Goal: Browse casually: Explore the website without a specific task or goal

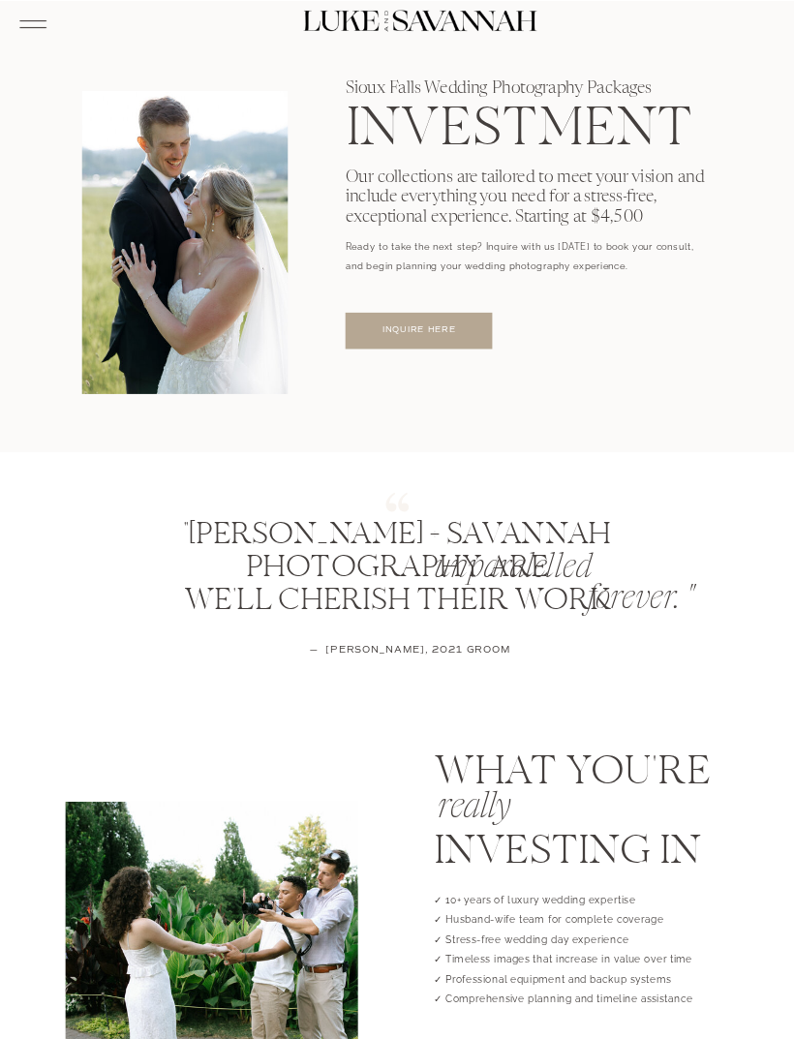
click at [35, 28] on icon at bounding box center [32, 24] width 35 height 37
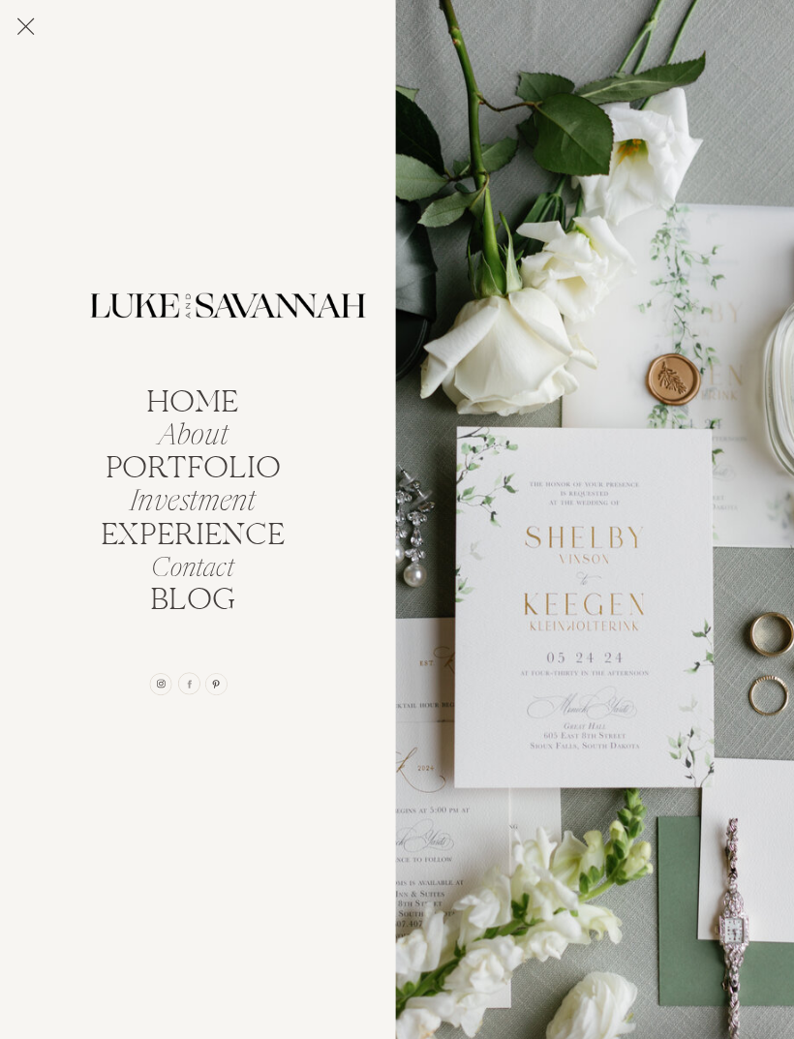
click at [261, 468] on nav "portfolio" at bounding box center [193, 465] width 187 height 25
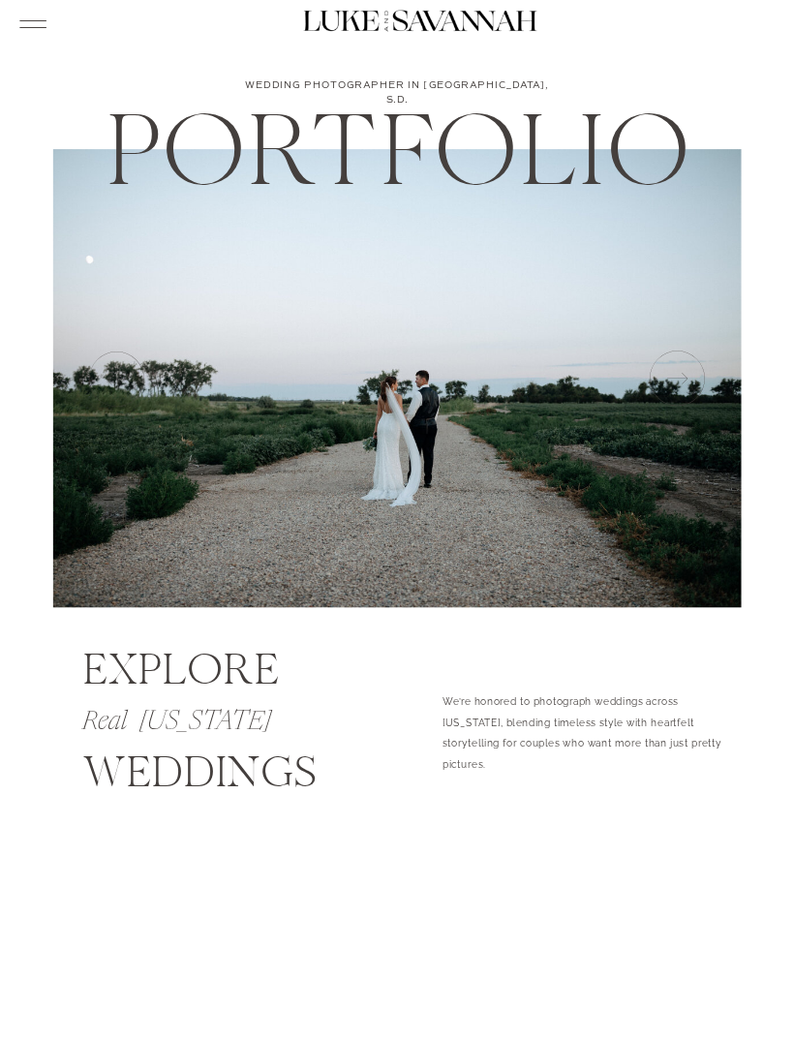
click at [674, 379] on icon at bounding box center [676, 379] width 66 height 66
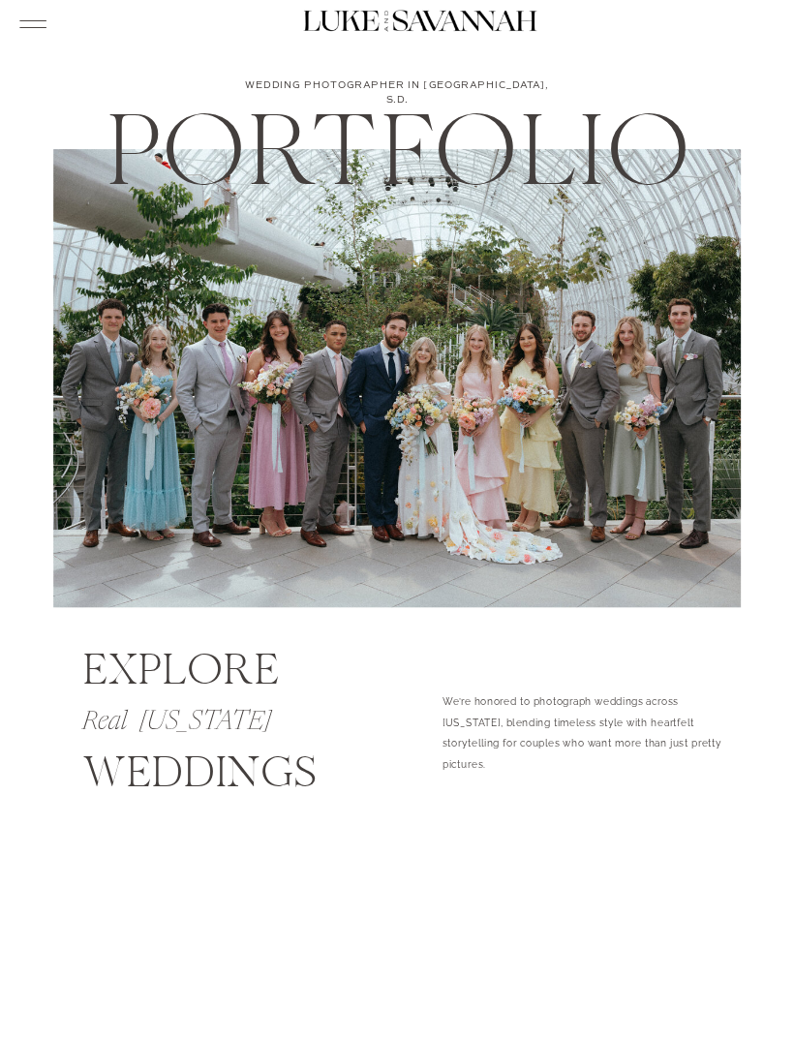
click at [687, 367] on icon at bounding box center [676, 379] width 66 height 66
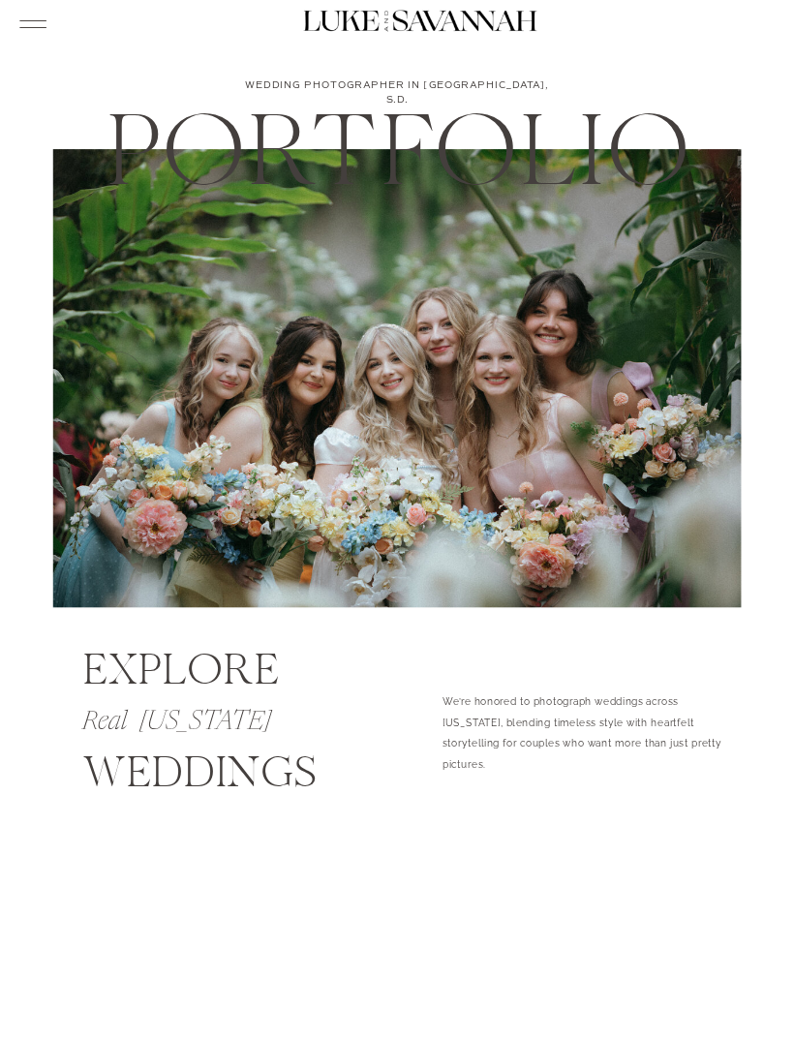
click at [692, 361] on icon at bounding box center [676, 379] width 66 height 66
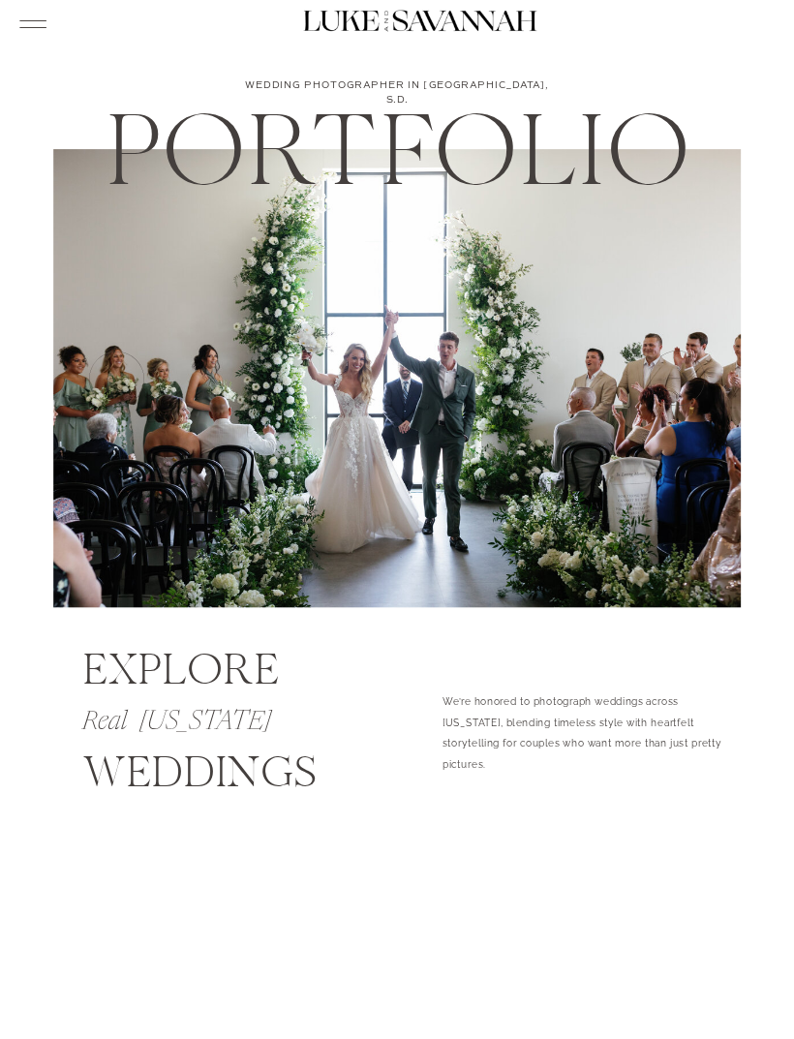
click at [691, 362] on icon at bounding box center [676, 379] width 66 height 66
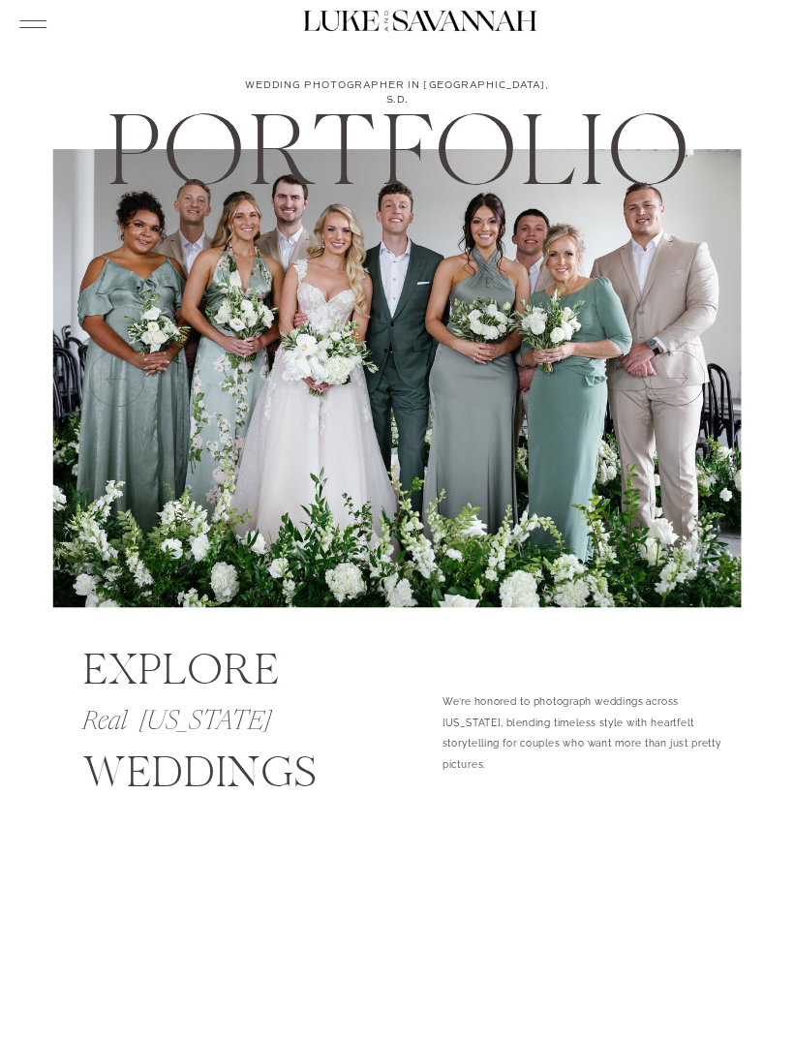
click at [693, 360] on icon at bounding box center [676, 379] width 66 height 66
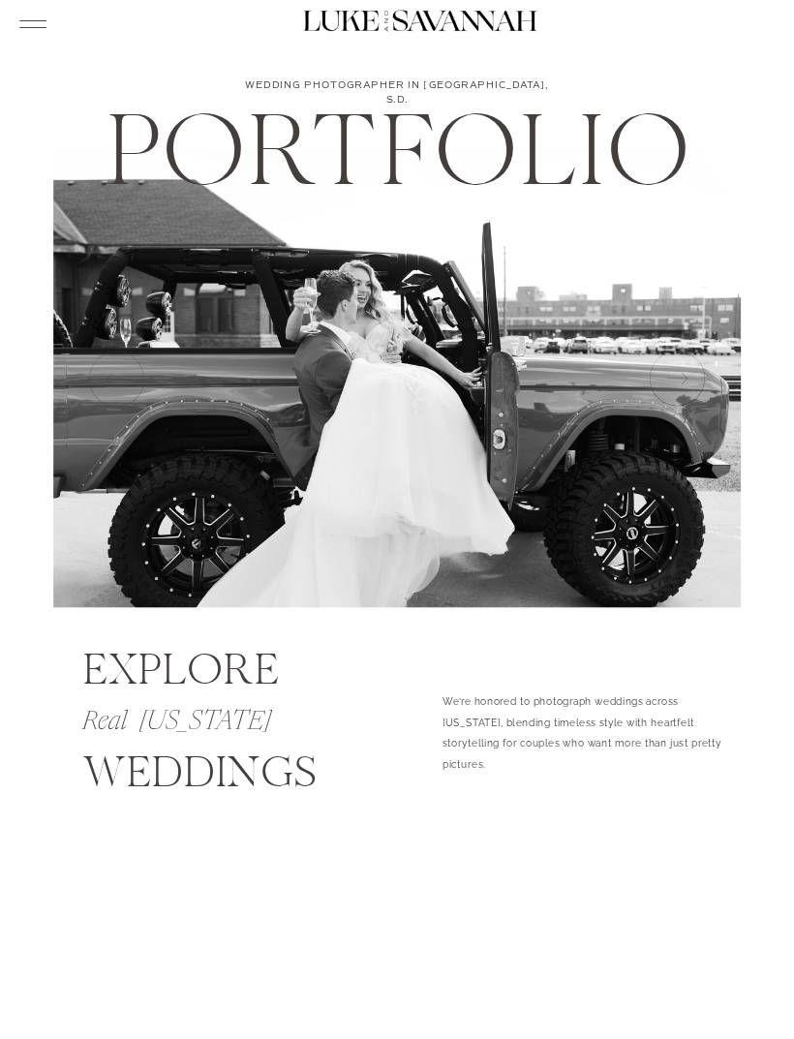
click at [696, 360] on icon at bounding box center [676, 379] width 66 height 66
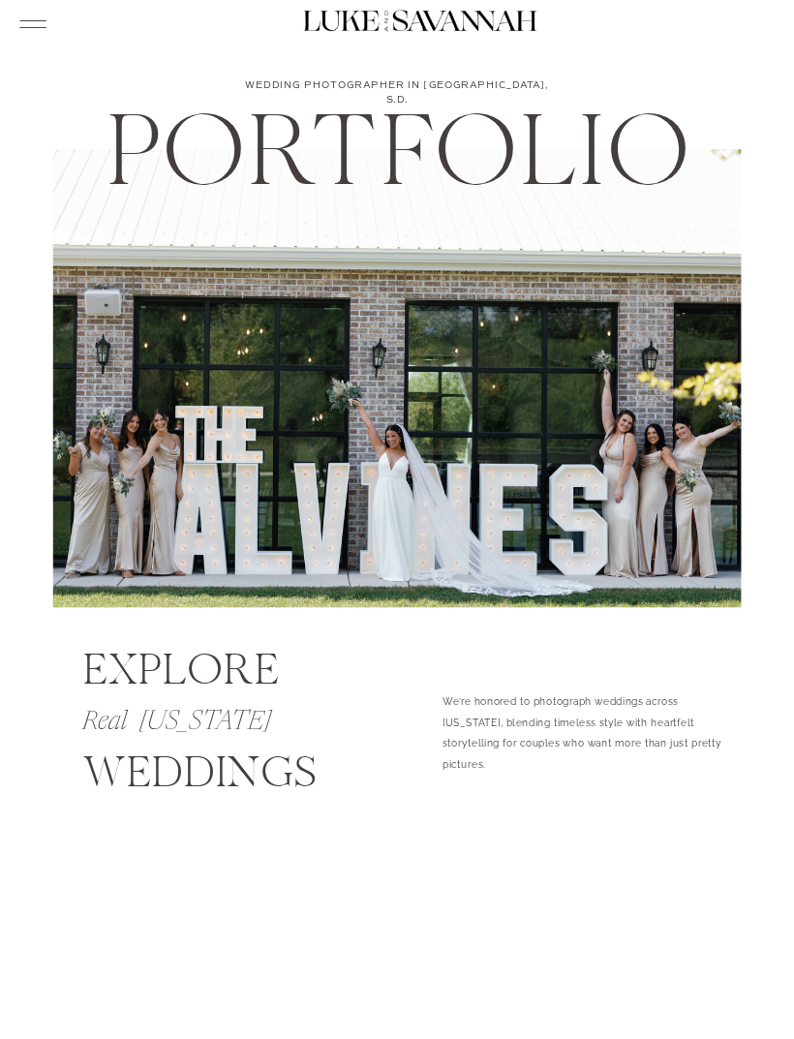
click at [691, 365] on icon at bounding box center [676, 379] width 66 height 66
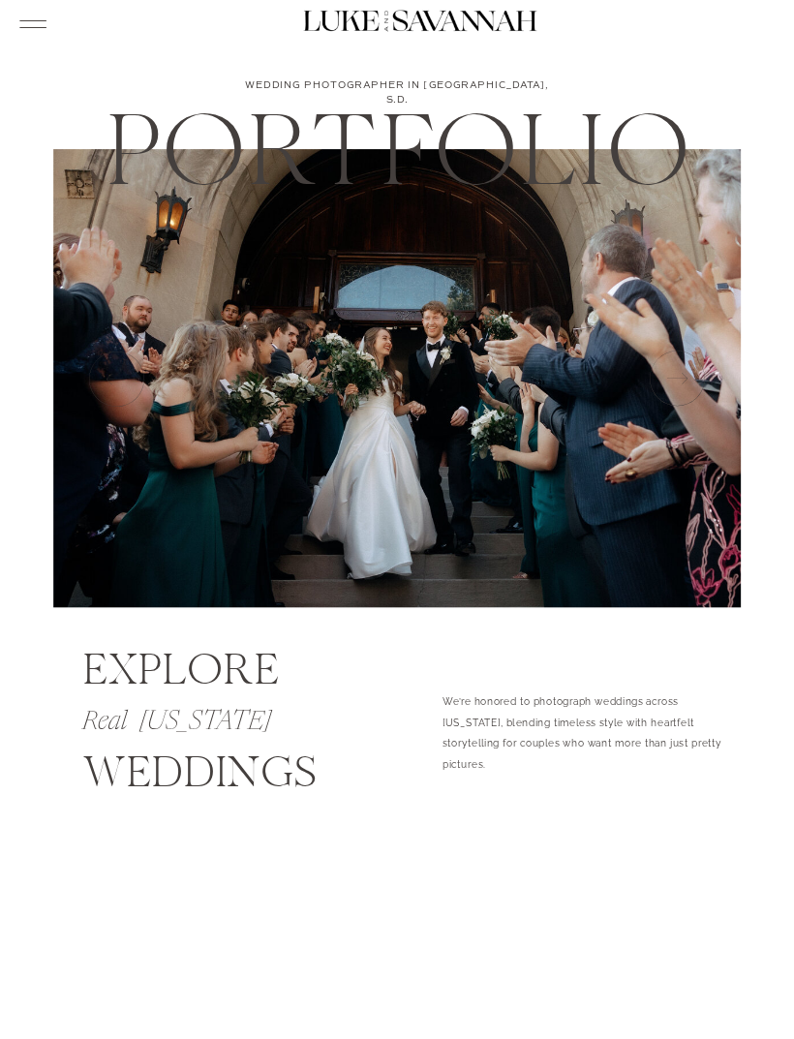
click at [696, 363] on icon at bounding box center [676, 379] width 66 height 66
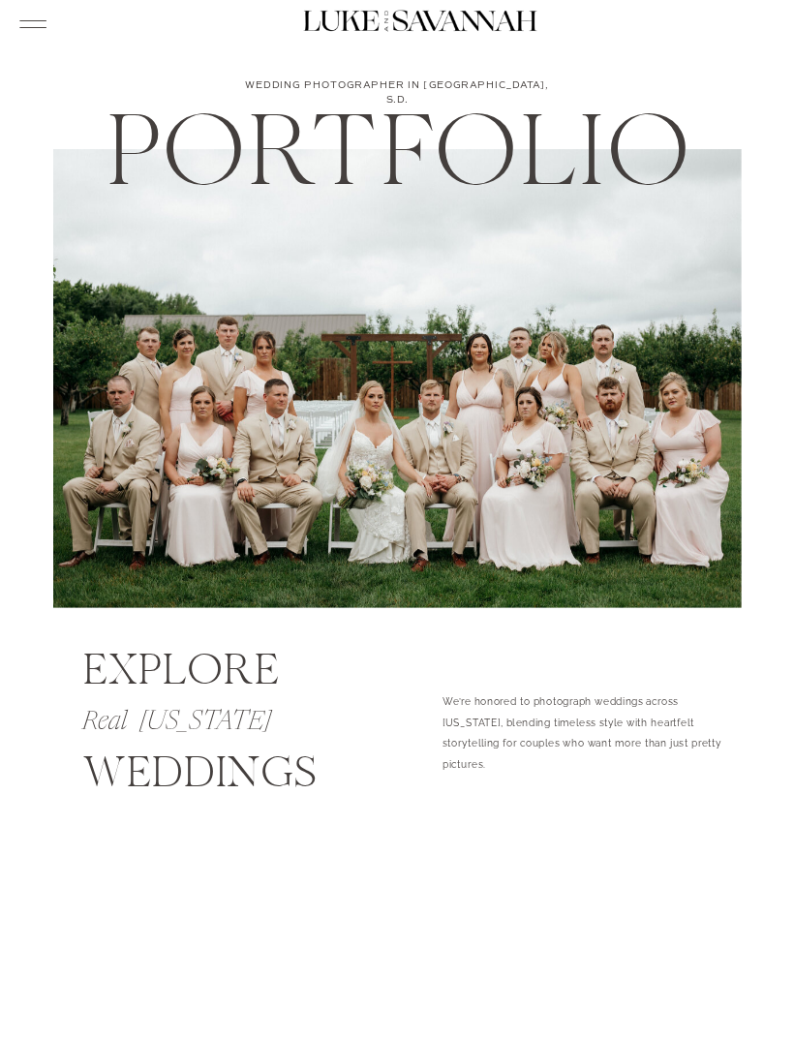
click at [691, 365] on icon at bounding box center [676, 379] width 66 height 66
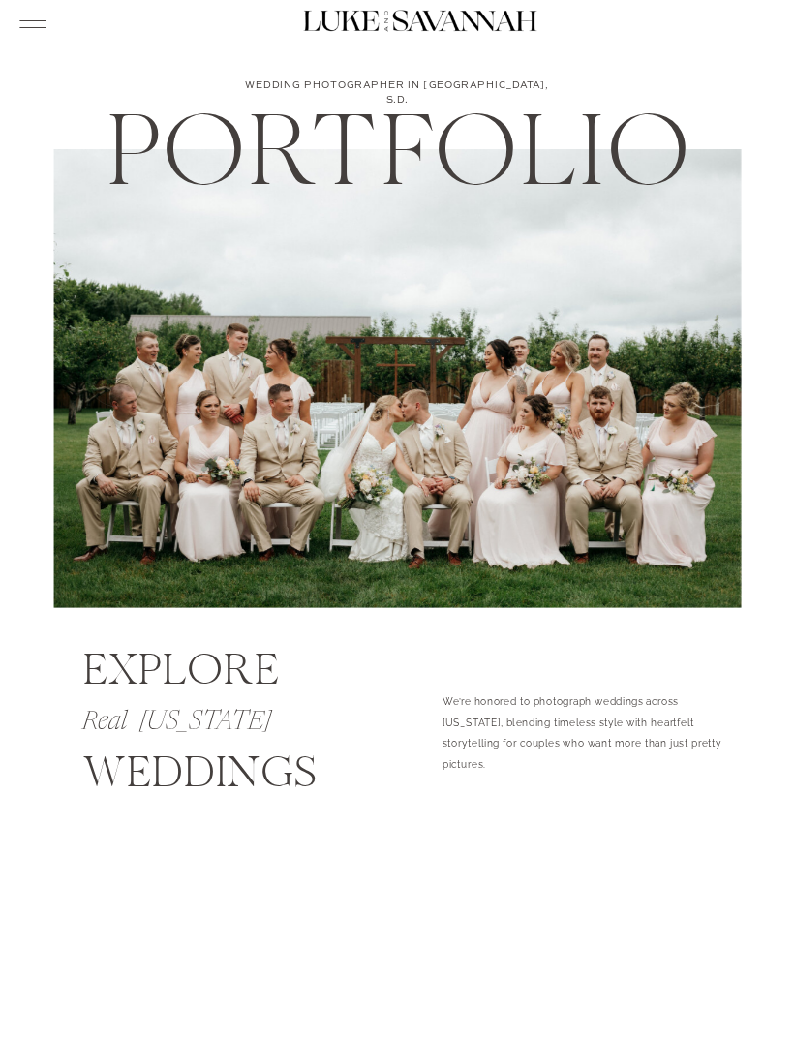
click at [693, 383] on icon at bounding box center [676, 379] width 66 height 66
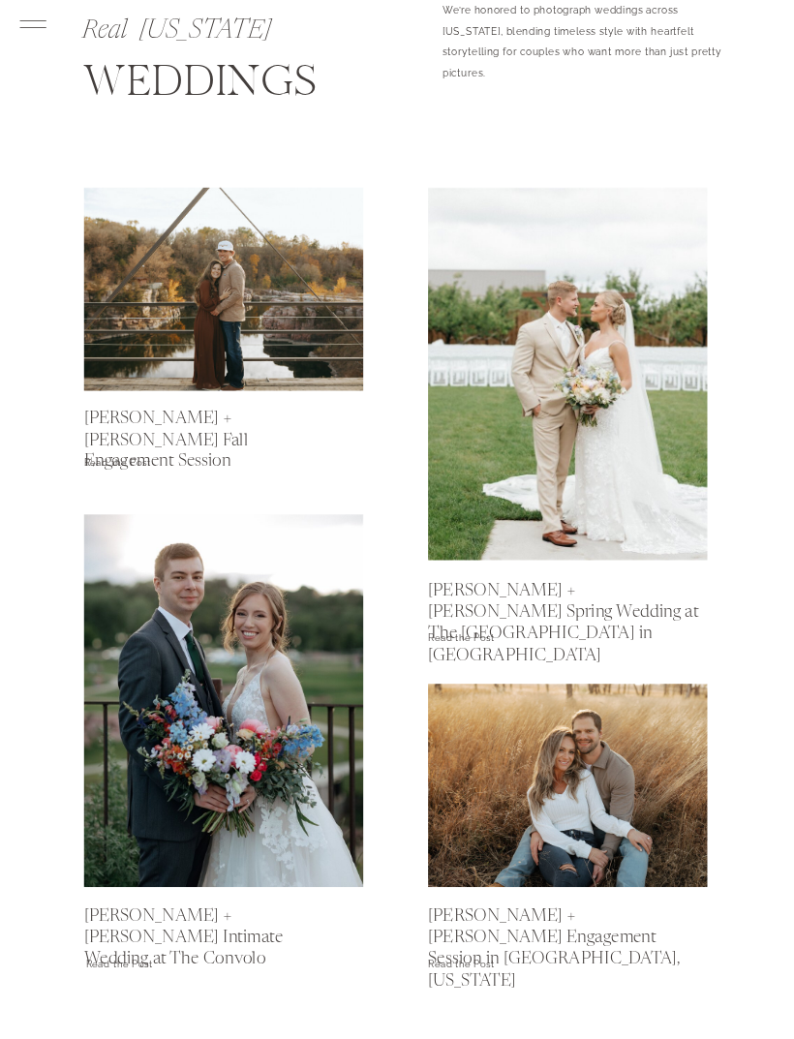
scroll to position [691, 0]
click at [146, 914] on h2 "Kevin + Mallory's Intimate Wedding at The Convolo" at bounding box center [198, 931] width 229 height 48
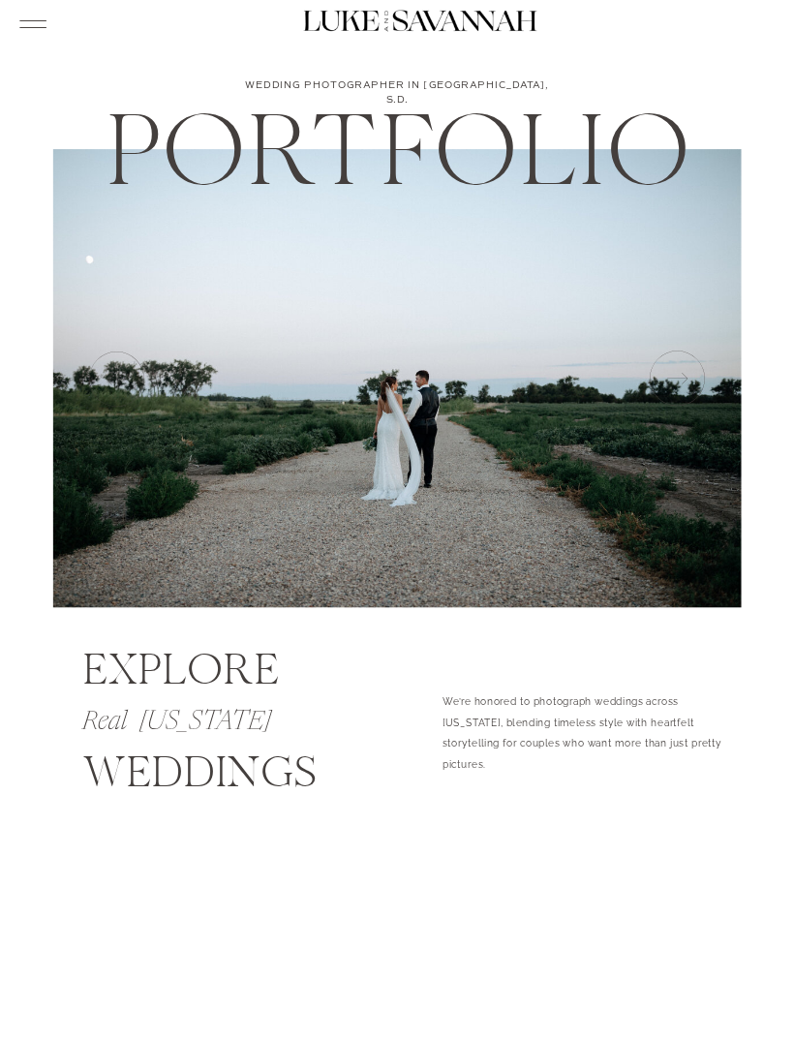
click at [673, 385] on icon at bounding box center [676, 379] width 66 height 66
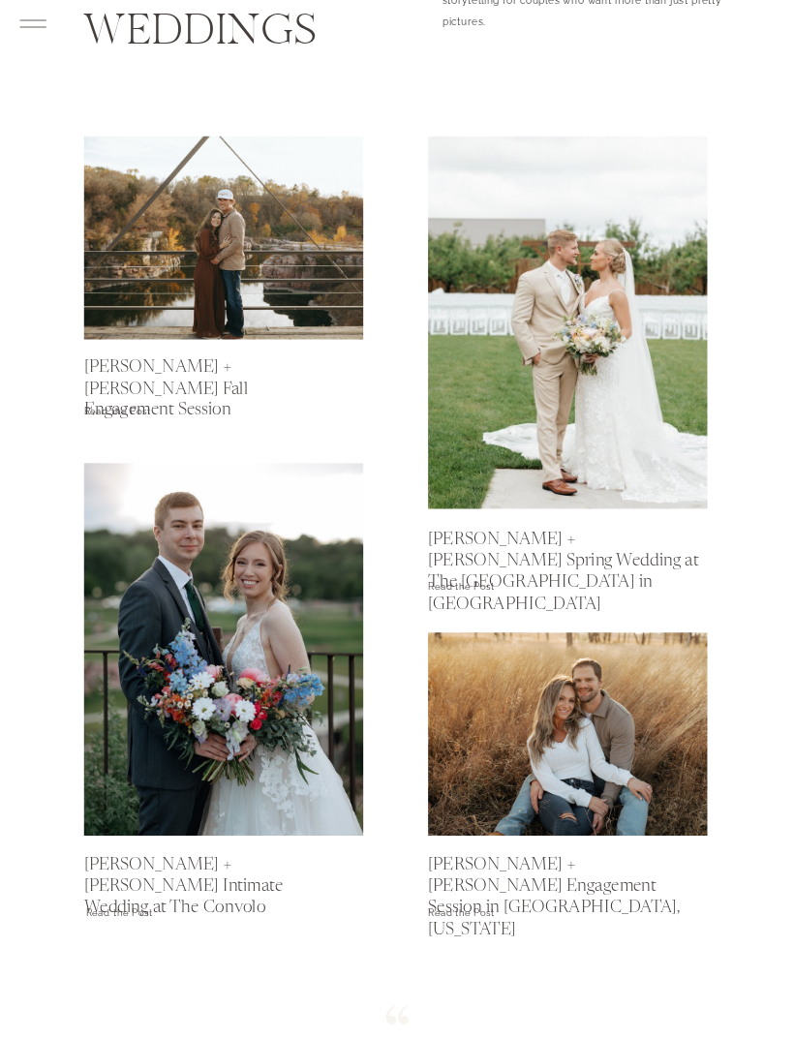
scroll to position [741, 0]
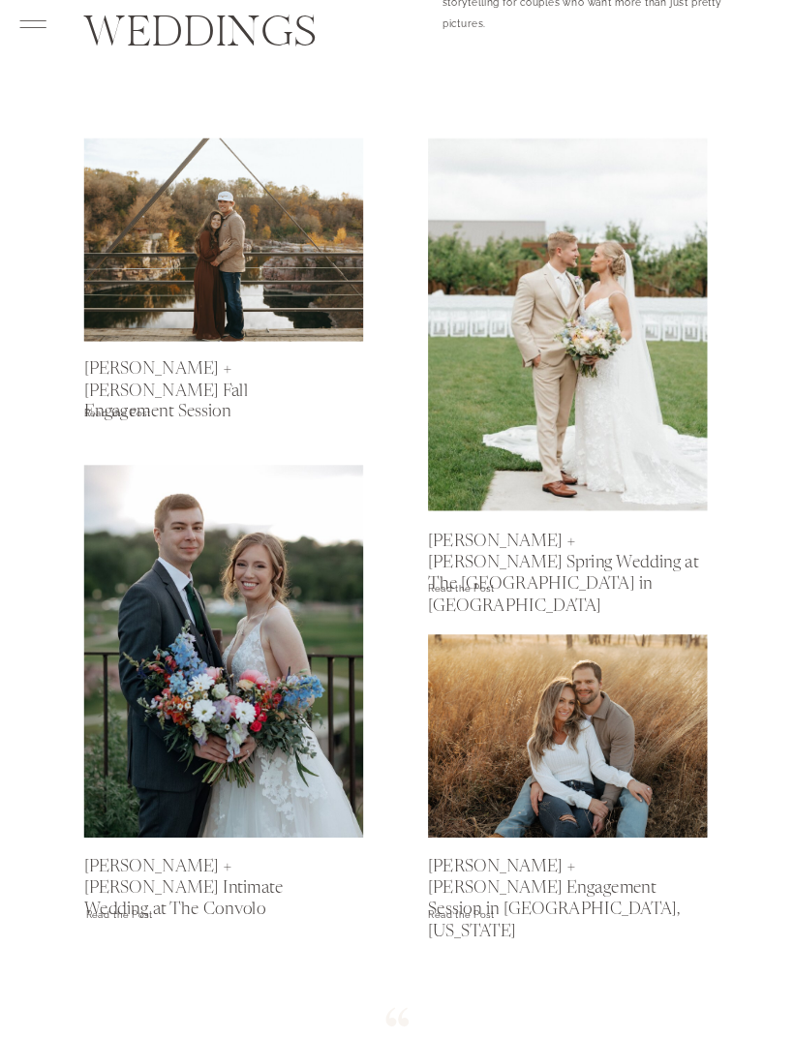
click at [107, 880] on h2 "[PERSON_NAME] + [PERSON_NAME] Intimate Wedding at The Convolo" at bounding box center [198, 881] width 229 height 48
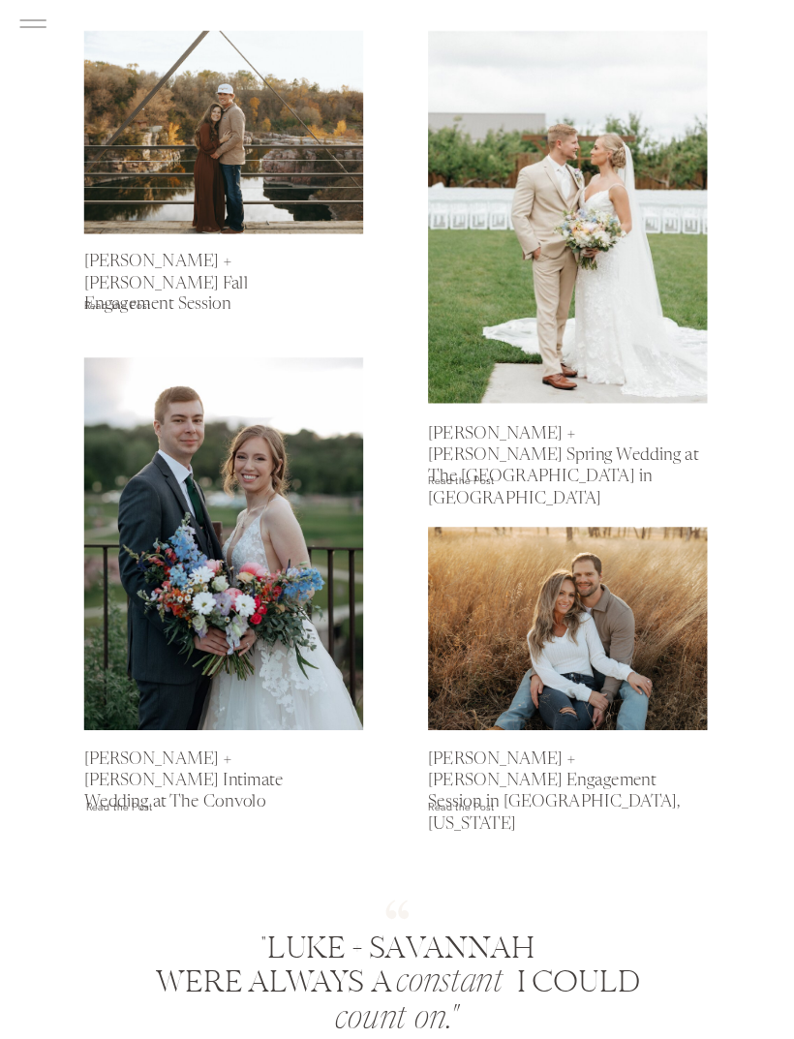
scroll to position [848, 0]
click at [128, 807] on p "Read the Post" at bounding box center [136, 807] width 101 height 19
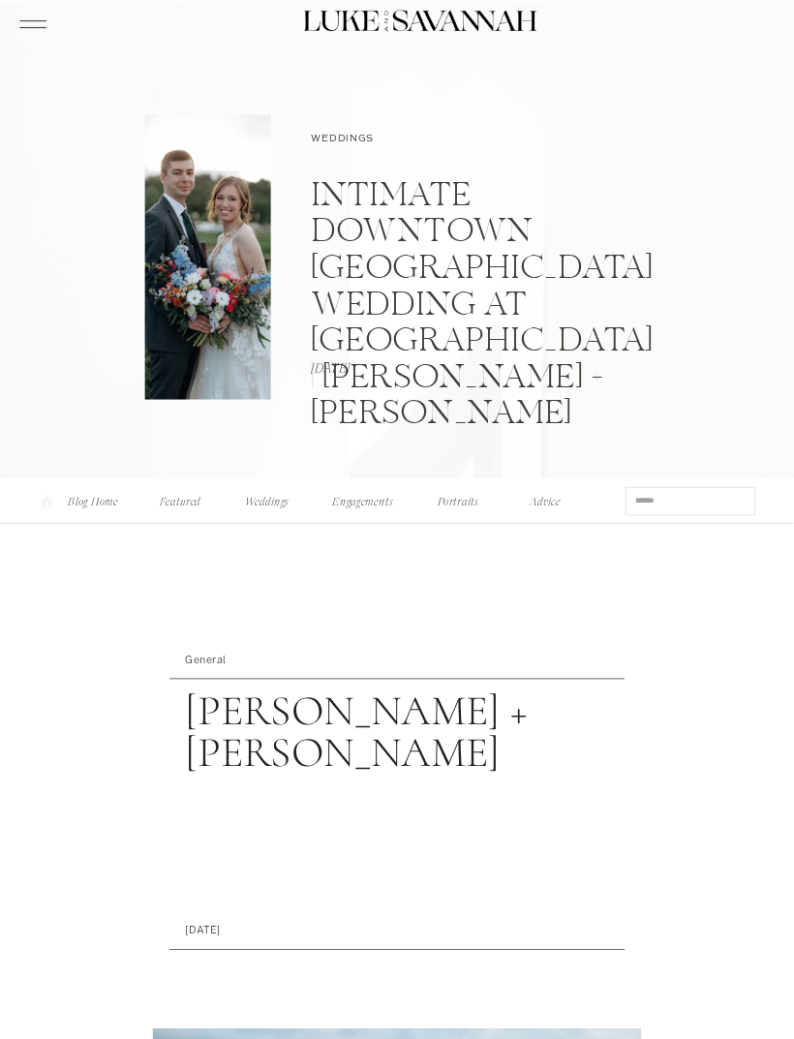
click at [285, 506] on nav "Weddings" at bounding box center [267, 499] width 52 height 14
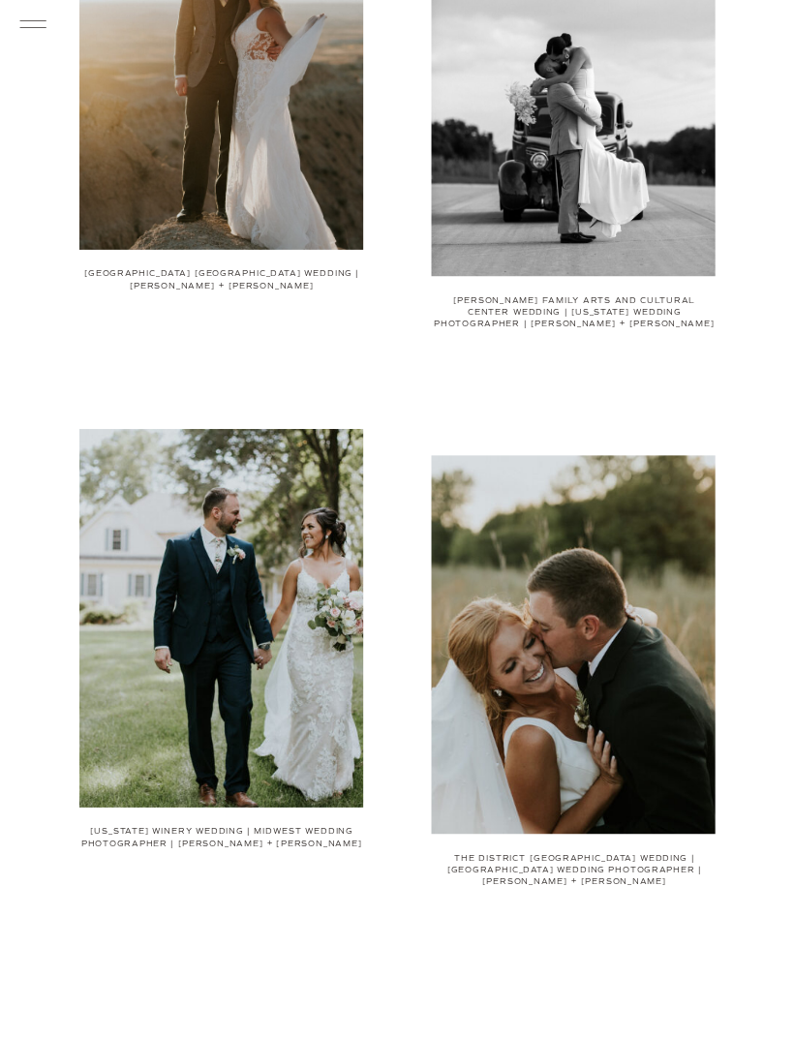
scroll to position [1564, 0]
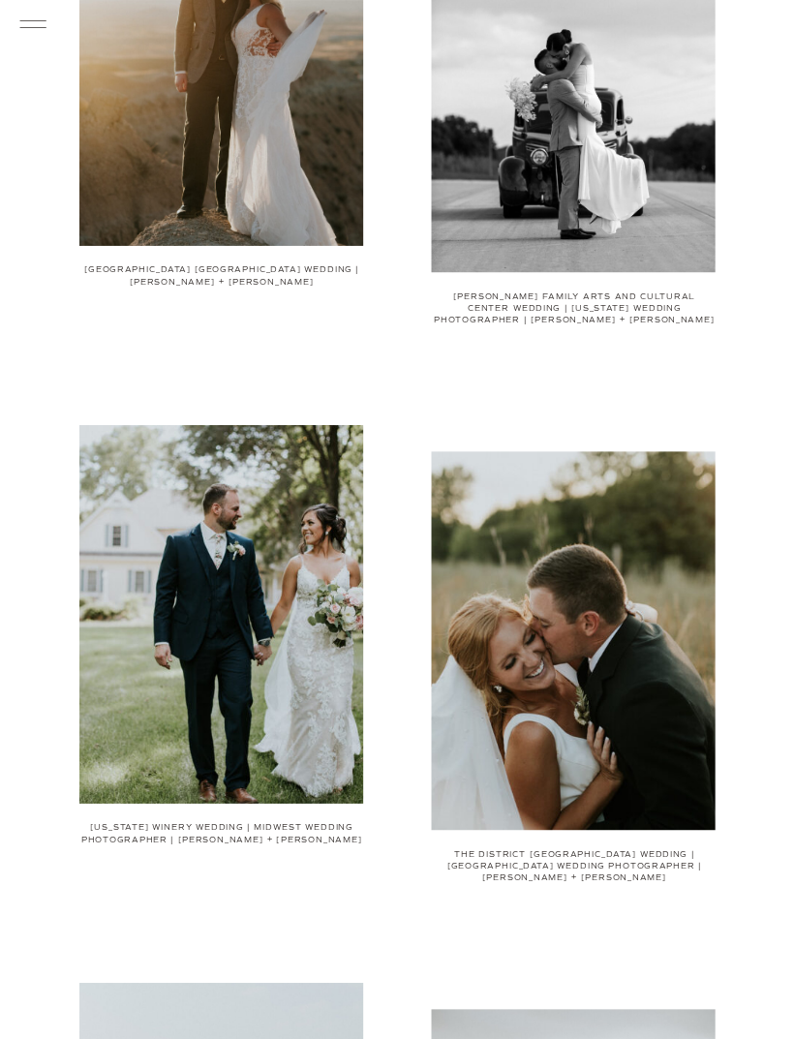
click at [270, 832] on link "Minnesota Winery Wedding | Midwest Wedding Photographer | Katie + Nick" at bounding box center [221, 834] width 281 height 22
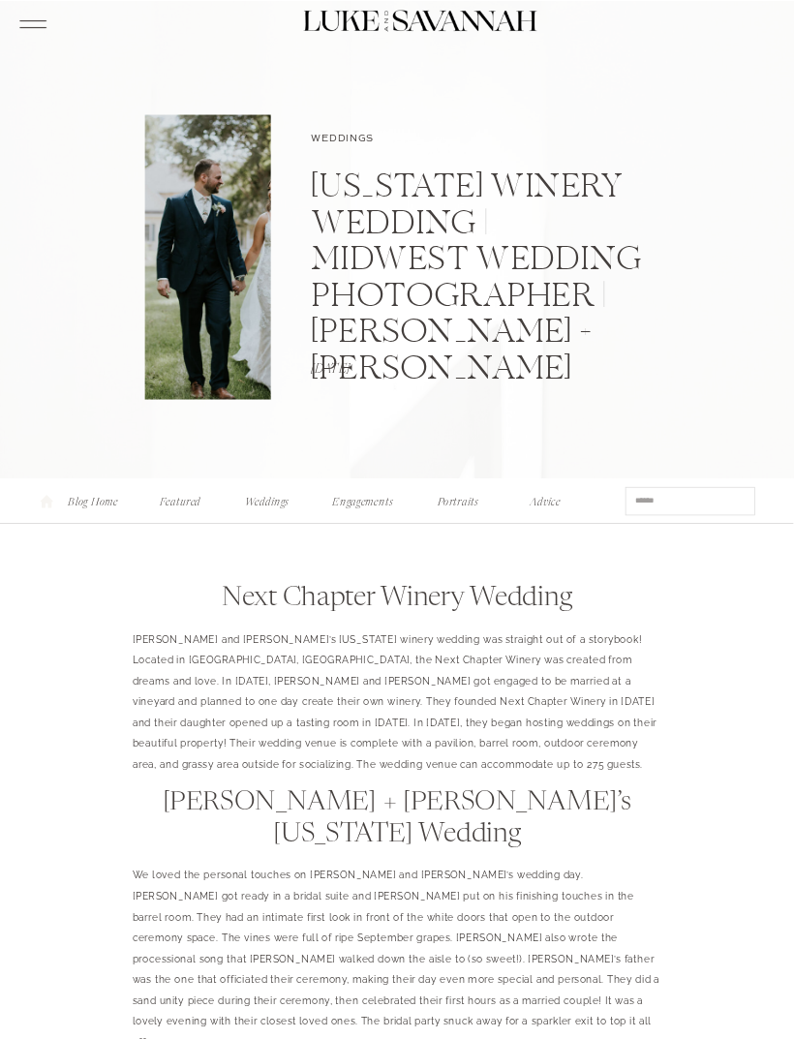
click at [39, 36] on icon at bounding box center [32, 24] width 35 height 37
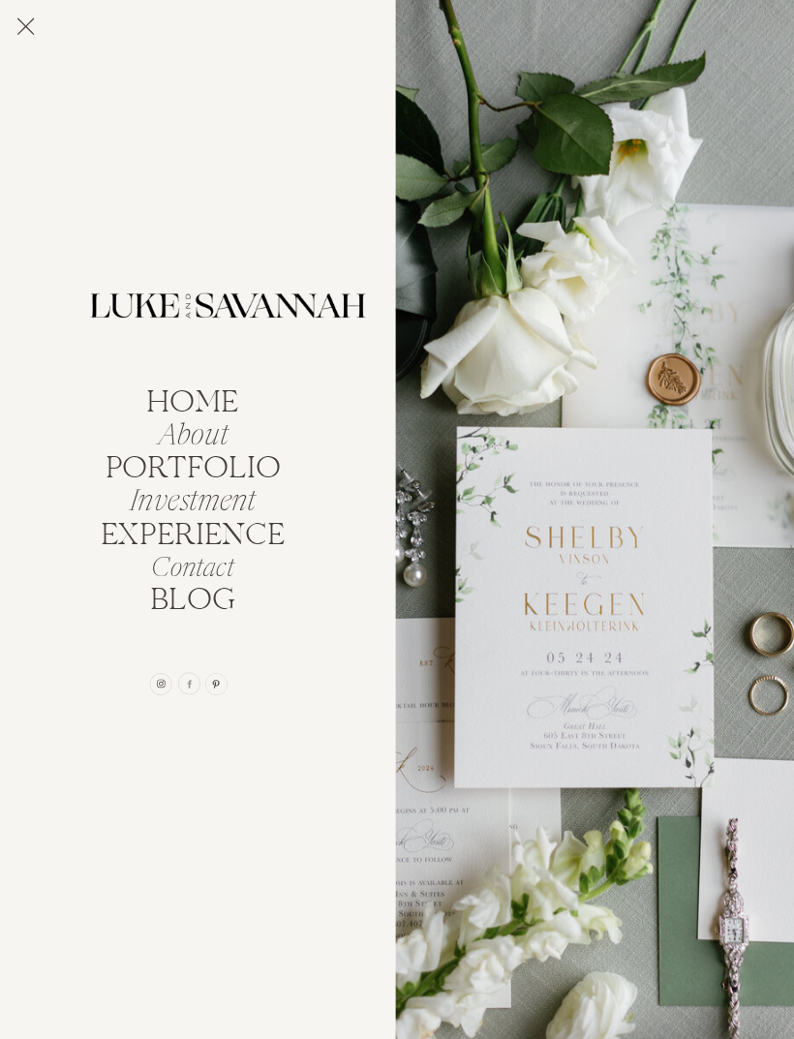
click at [204, 436] on nav "About" at bounding box center [193, 431] width 117 height 25
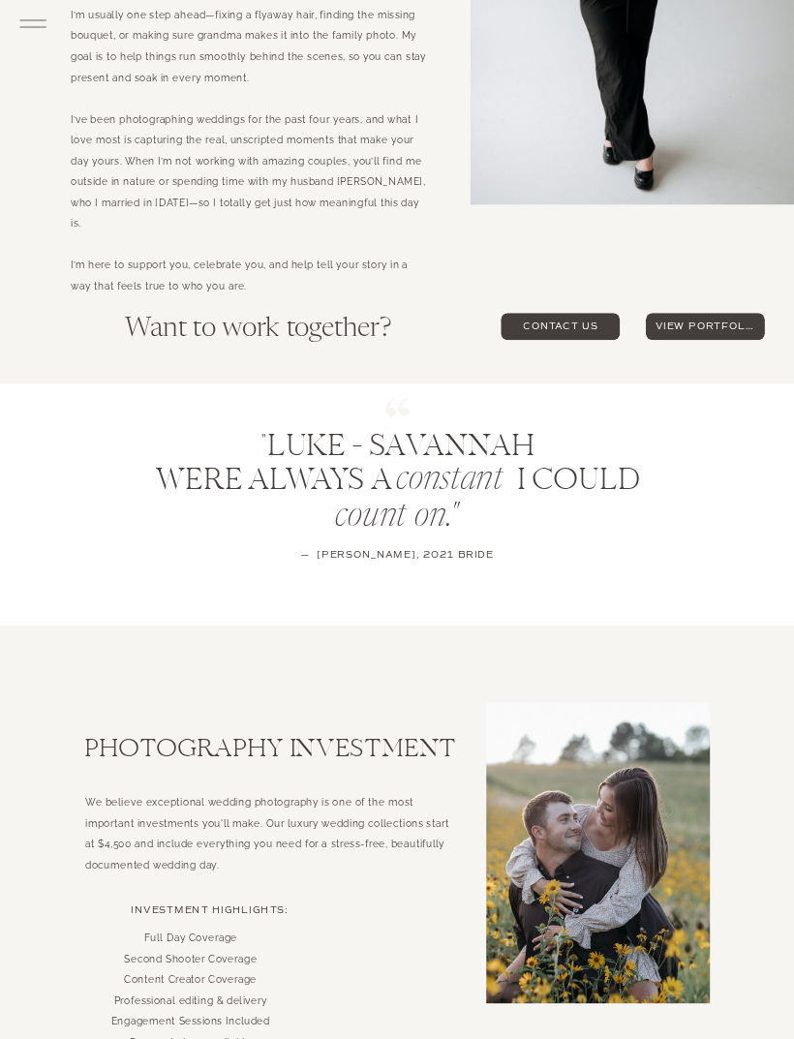
scroll to position [3696, 0]
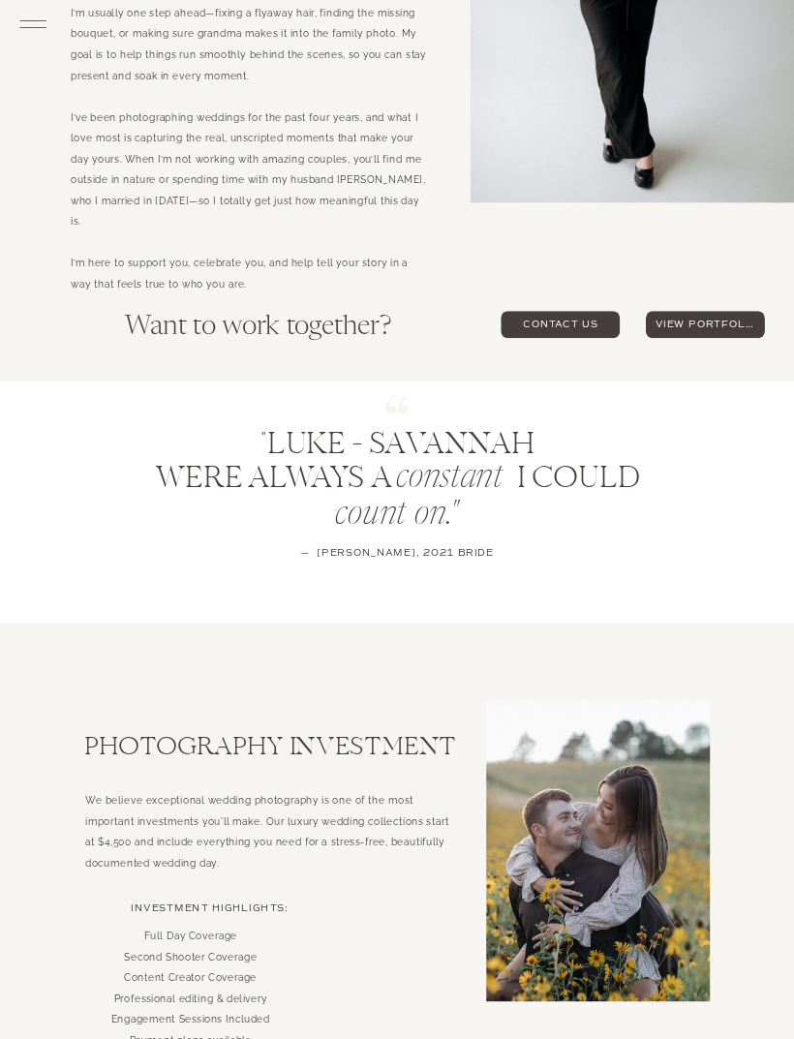
click at [720, 330] on span "view portfolio" at bounding box center [705, 324] width 119 height 27
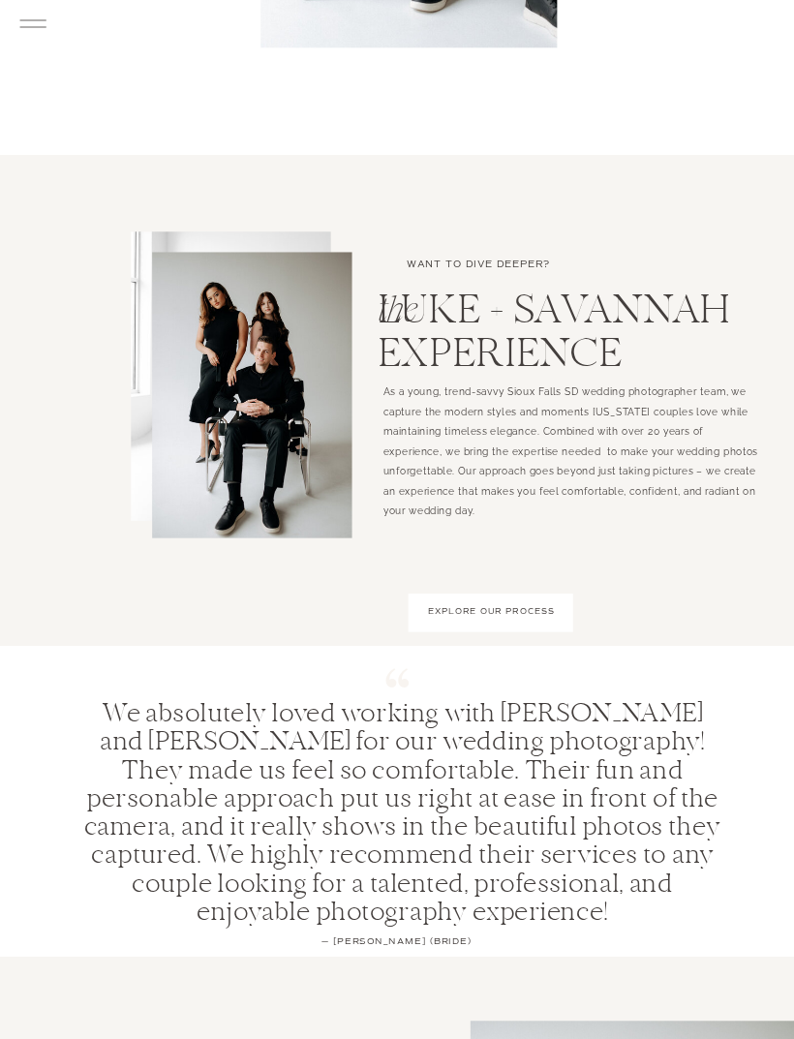
scroll to position [1032, 0]
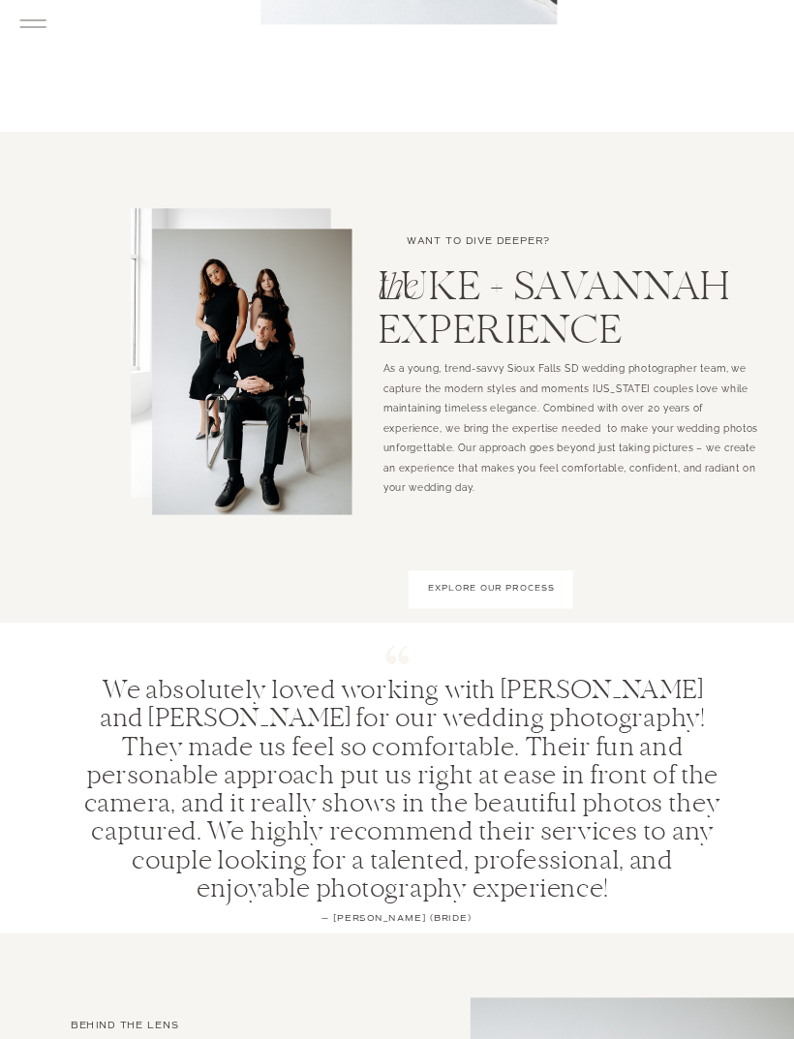
click at [480, 595] on p "EXPLORE OUR PROCESS" at bounding box center [491, 590] width 128 height 13
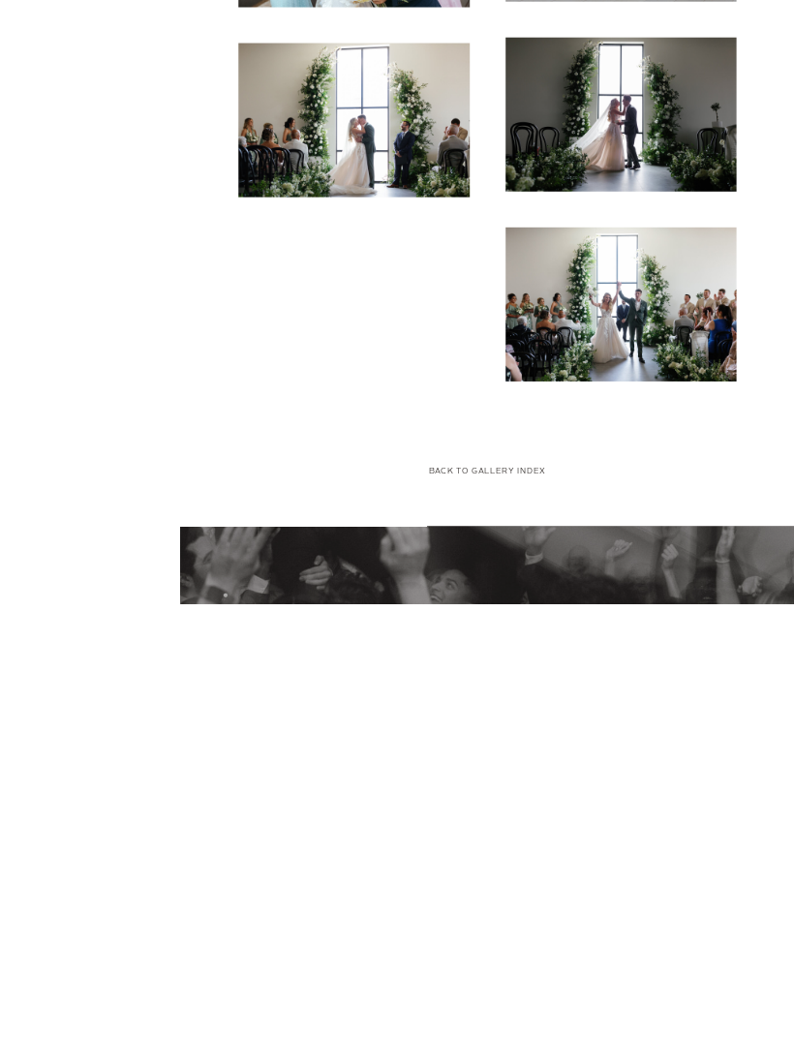
scroll to position [5874, 0]
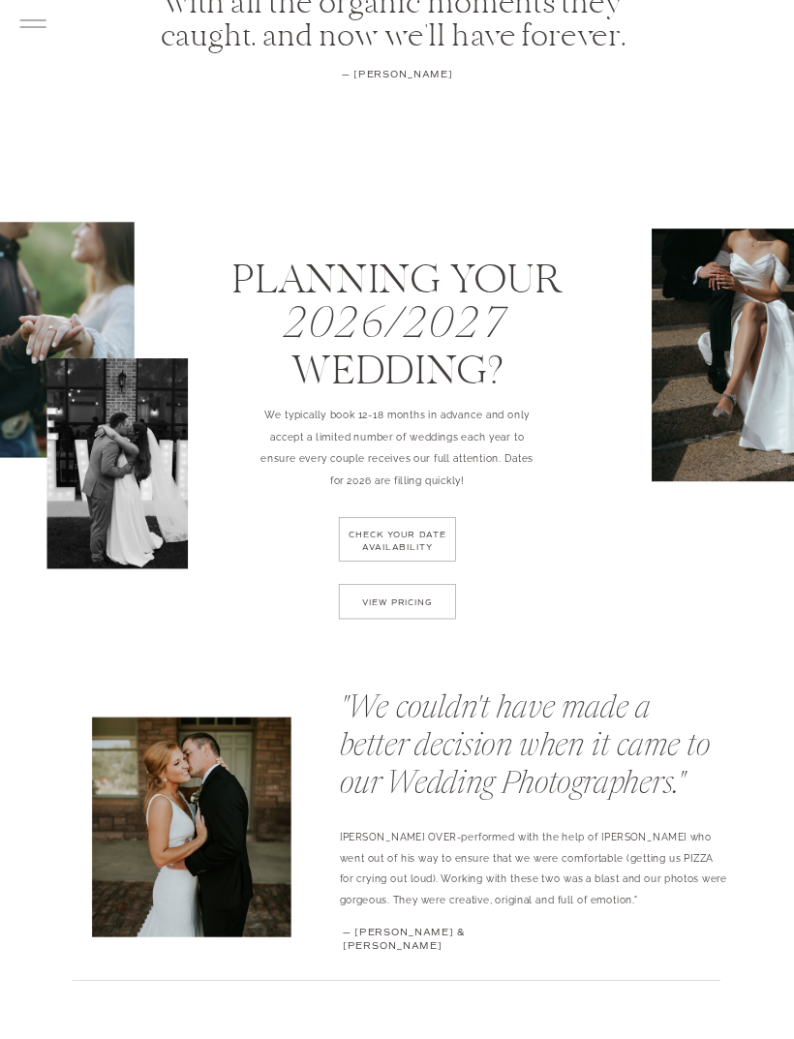
scroll to position [3858, 0]
click at [420, 529] on div at bounding box center [397, 539] width 117 height 45
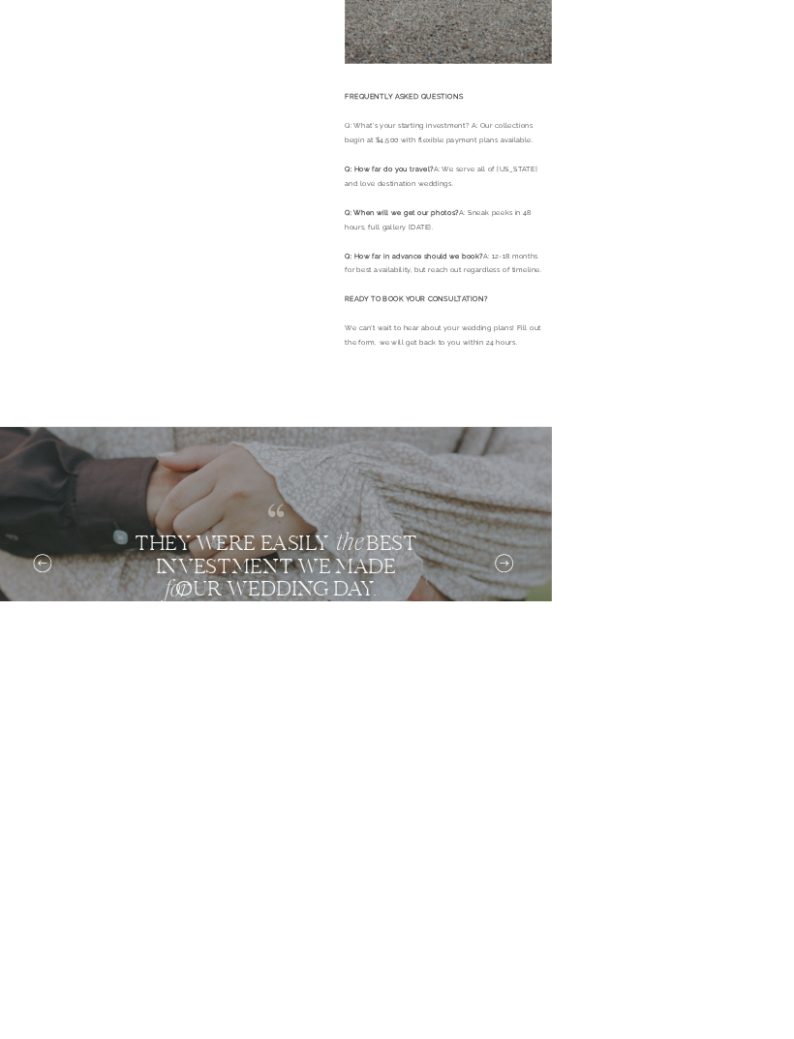
scroll to position [105, 0]
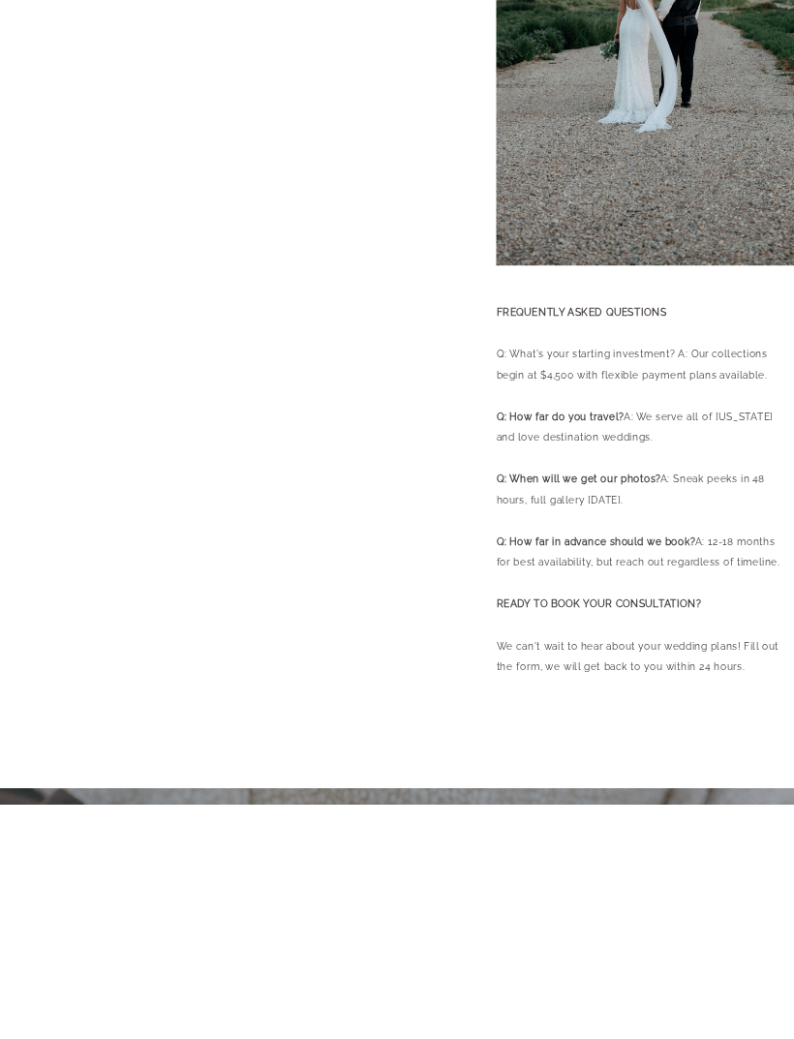
click at [437, 299] on div "home About portfolio Investment EXPERIENCE Contact BLOG arrow INQUIRE Book Luke…" at bounding box center [397, 898] width 794 height 2007
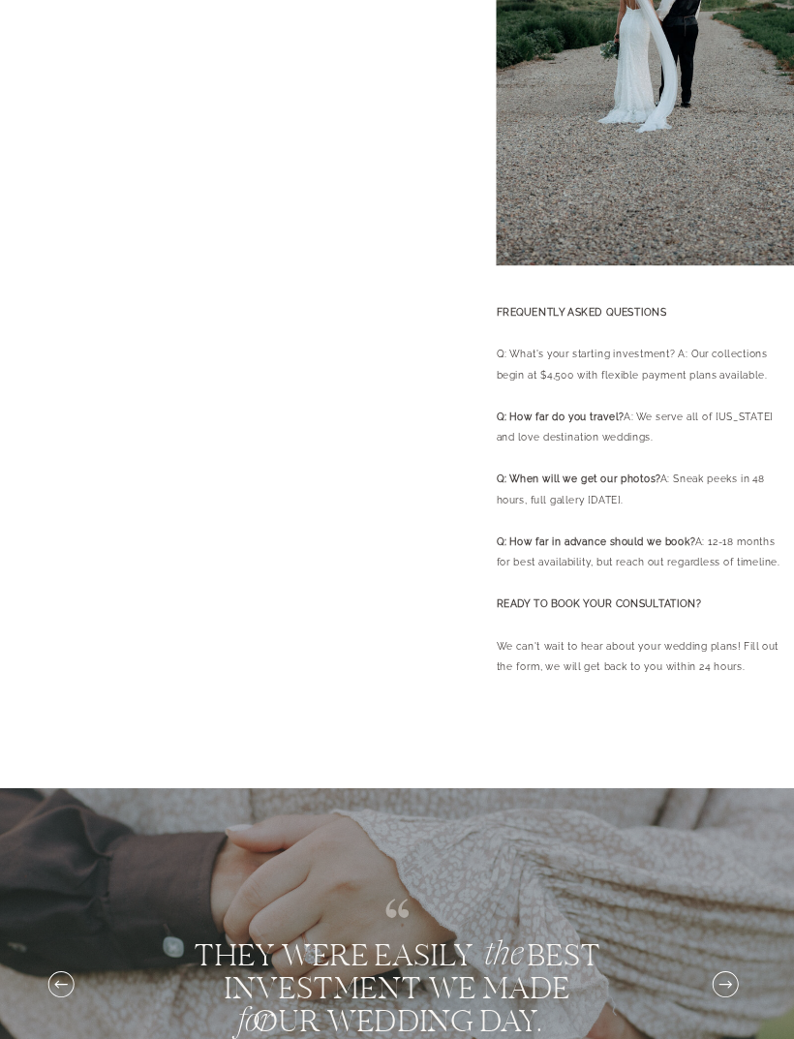
click at [433, 330] on div "home About portfolio Investment EXPERIENCE Contact BLOG arrow INQUIRE Book Luke…" at bounding box center [397, 664] width 794 height 2007
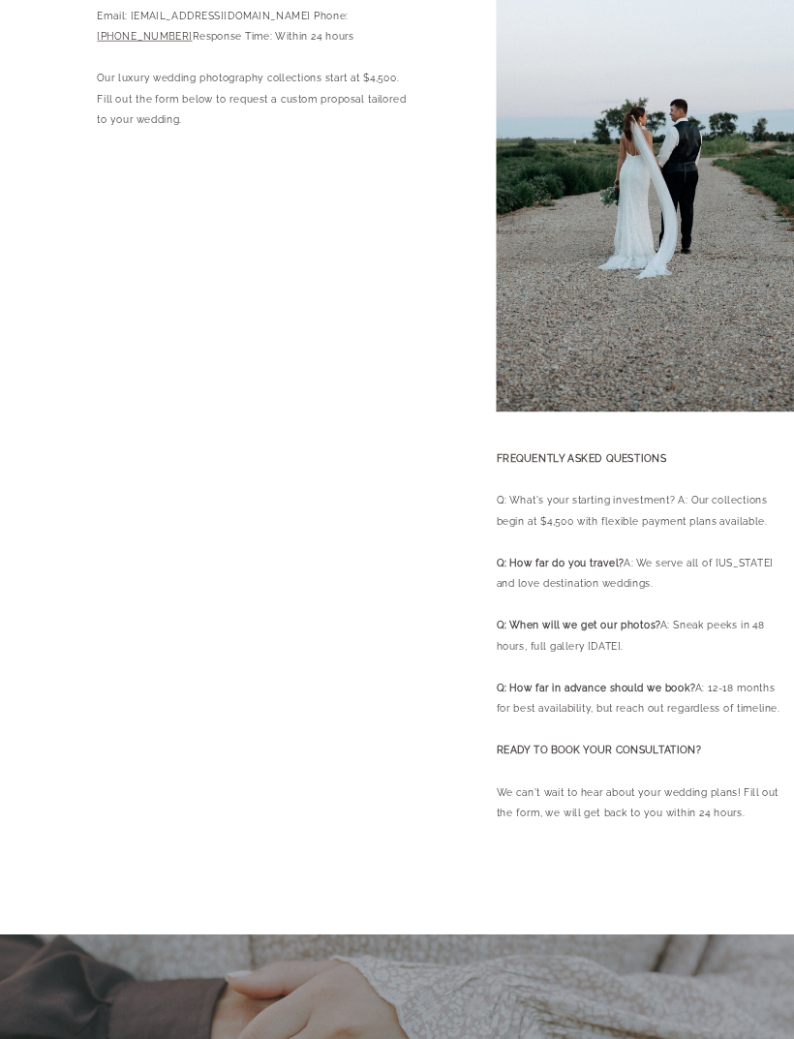
scroll to position [192, 0]
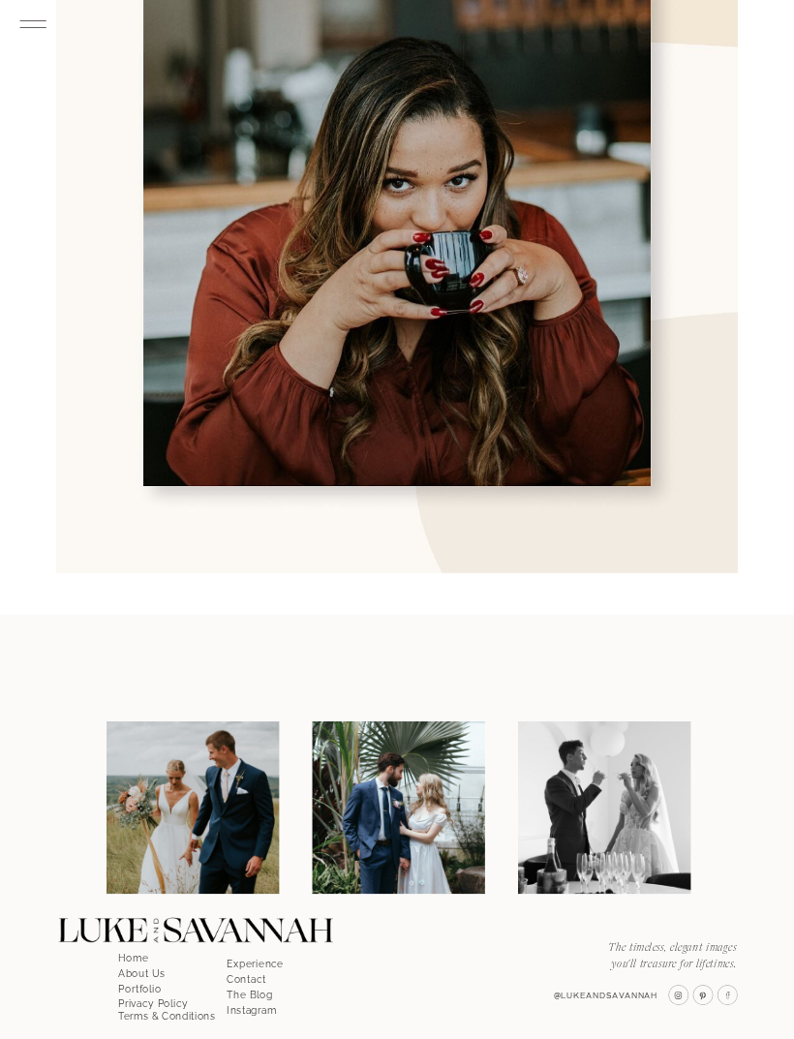
scroll to position [5664, 0]
